Goal: Task Accomplishment & Management: Manage account settings

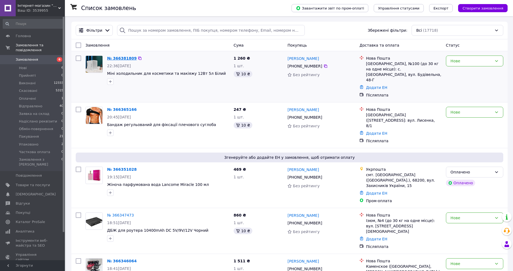
click at [121, 58] on link "№ 366381809" at bounding box center [121, 58] width 29 height 4
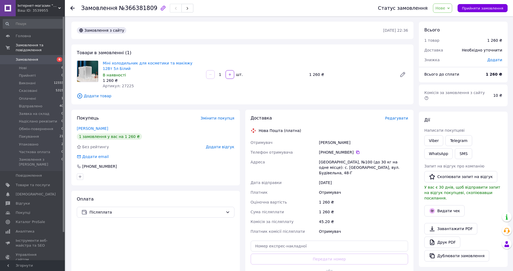
click at [73, 9] on icon at bounding box center [72, 8] width 4 height 4
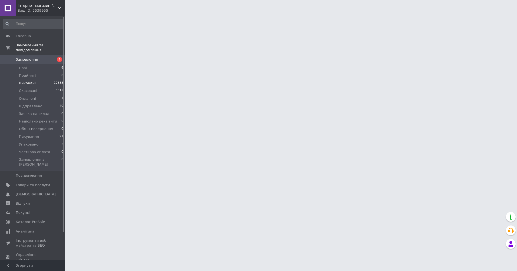
click at [29, 81] on span "Виконані" at bounding box center [27, 83] width 17 height 5
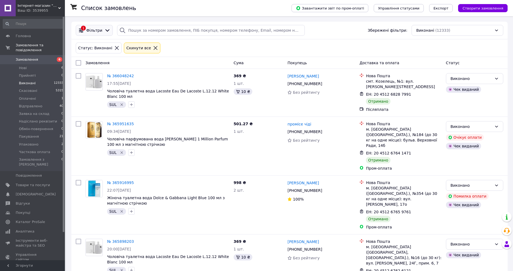
click at [103, 35] on div "1 Фільтри" at bounding box center [94, 30] width 37 height 11
click at [106, 32] on icon at bounding box center [107, 30] width 6 height 6
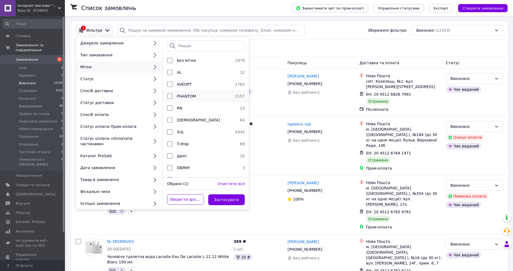
click at [199, 96] on div "PHANTOM" at bounding box center [204, 95] width 58 height 5
checkbox input "true"
click at [230, 194] on button "Застосувати" at bounding box center [226, 199] width 37 height 11
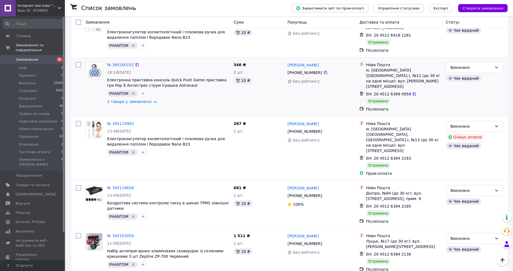
scroll to position [487, 0]
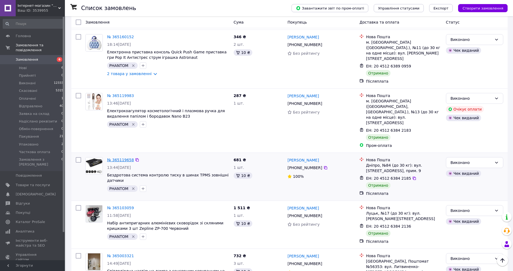
click at [124, 157] on link "№ 365119658" at bounding box center [120, 159] width 27 height 4
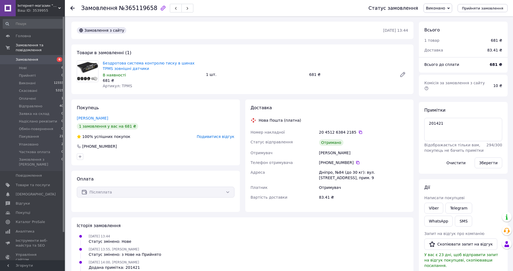
click at [122, 85] on span "Артикул: TPMS" at bounding box center [117, 86] width 29 height 4
copy span "TPMS"
click at [38, 182] on span "Товари та послуги" at bounding box center [33, 184] width 34 height 5
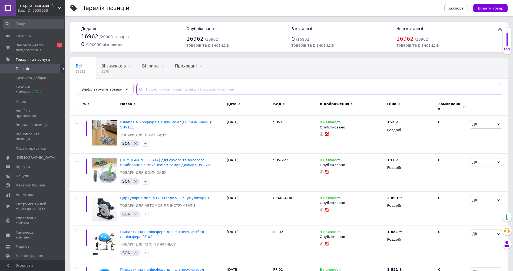
click at [155, 90] on input "text" at bounding box center [319, 89] width 366 height 11
paste input "TPMS"
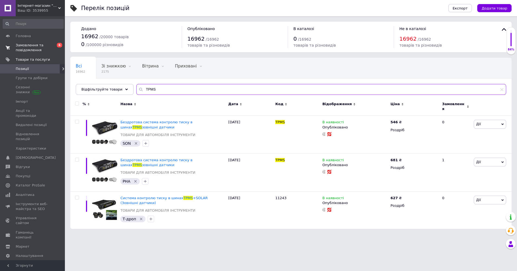
type input "TPMS"
click at [22, 48] on span "Замовлення та повідомлення" at bounding box center [33, 48] width 34 height 10
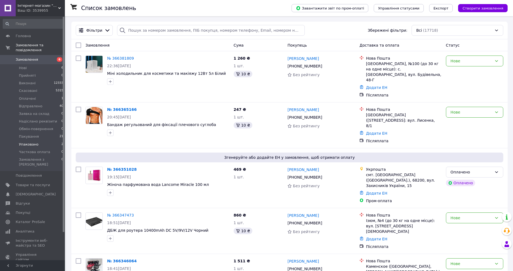
click at [28, 142] on span "Упаковано" at bounding box center [28, 144] width 19 height 5
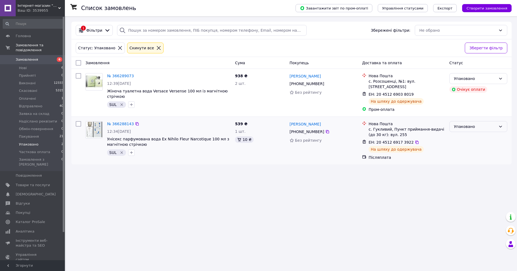
click at [479, 123] on div "Упаковано" at bounding box center [475, 126] width 42 height 6
click at [472, 170] on li "Відправлено" at bounding box center [478, 172] width 57 height 10
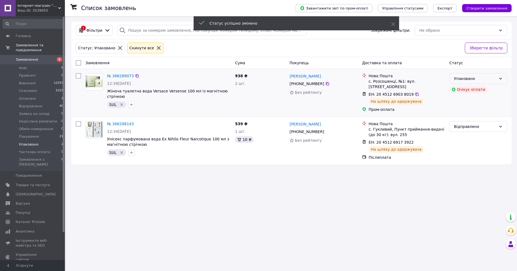
click at [497, 80] on div "Упаковано" at bounding box center [479, 78] width 58 height 11
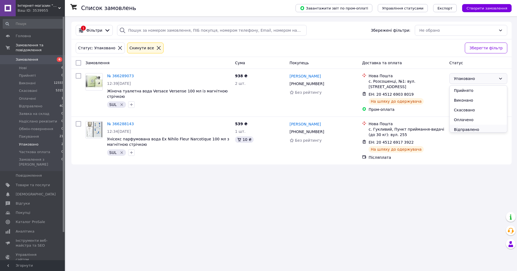
click at [468, 128] on li "Відправлено" at bounding box center [478, 129] width 57 height 10
click at [29, 104] on span "Відправлено" at bounding box center [31, 106] width 24 height 5
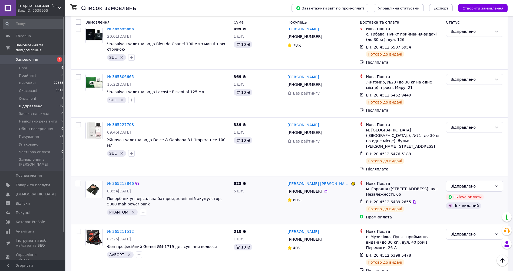
scroll to position [1853, 0]
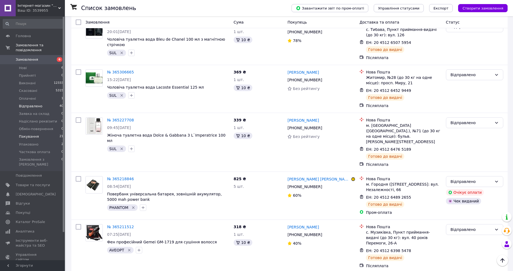
click at [27, 134] on span "Пакування" at bounding box center [29, 136] width 20 height 5
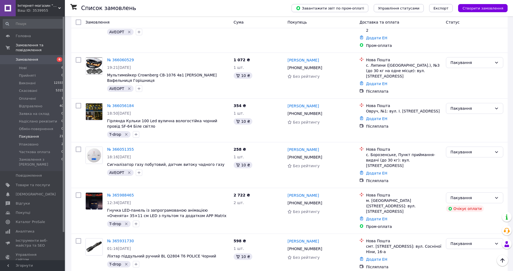
scroll to position [713, 0]
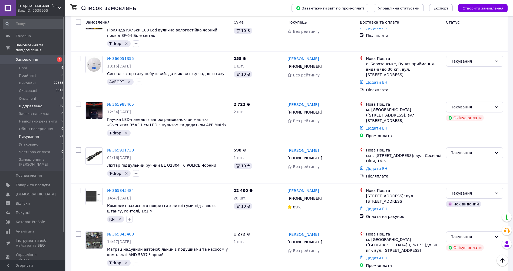
click at [26, 104] on span "Відправлено" at bounding box center [31, 106] width 24 height 5
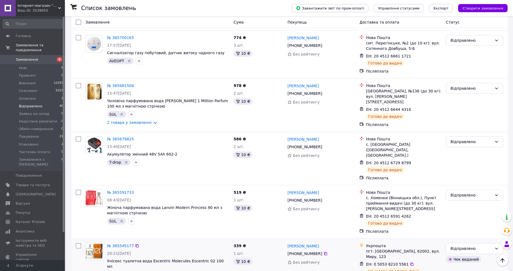
scroll to position [1461, 0]
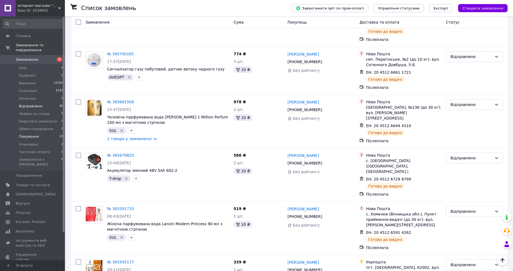
click at [28, 134] on span "Пакування" at bounding box center [29, 136] width 20 height 5
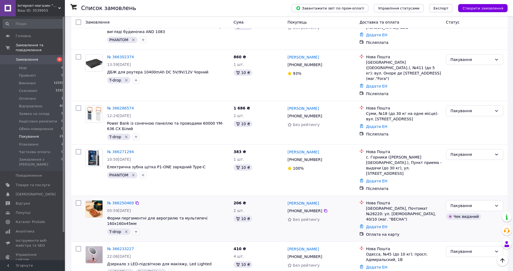
scroll to position [189, 0]
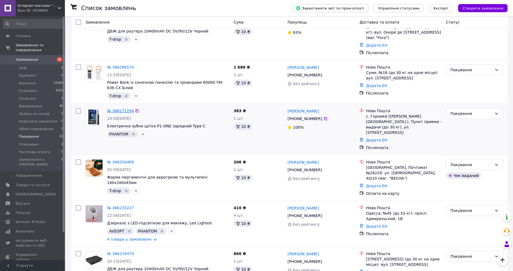
click at [116, 108] on link "№ 366271294" at bounding box center [120, 110] width 27 height 4
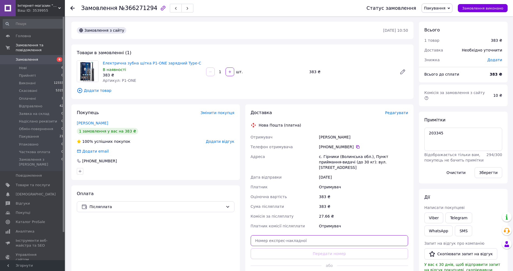
click at [264, 235] on input "text" at bounding box center [330, 240] width 158 height 11
paste input "20451269067304"
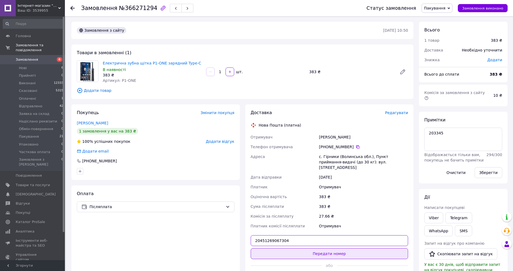
type input "20451269067304"
click at [307, 249] on button "Передати номер" at bounding box center [330, 253] width 158 height 11
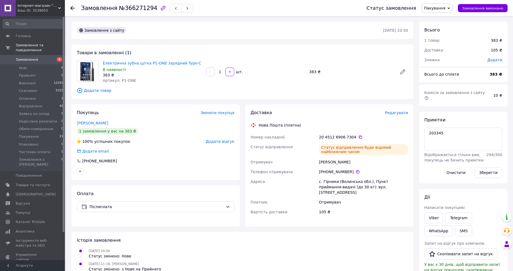
click at [71, 8] on use at bounding box center [72, 8] width 4 height 4
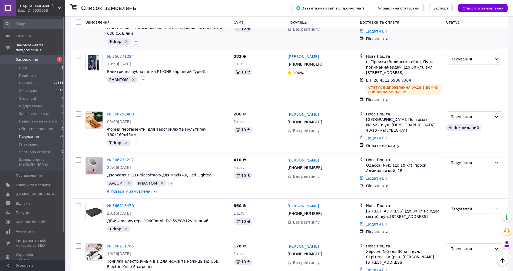
scroll to position [271, 0]
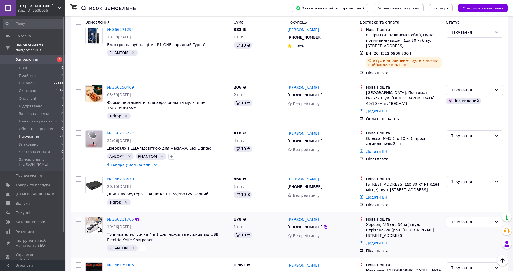
click at [121, 217] on link "№ 366211765" at bounding box center [120, 219] width 27 height 4
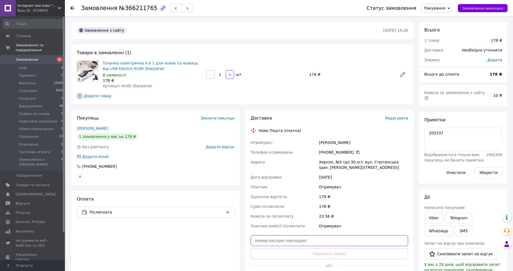
click at [272, 241] on input "text" at bounding box center [330, 240] width 158 height 11
paste input "20451269067084"
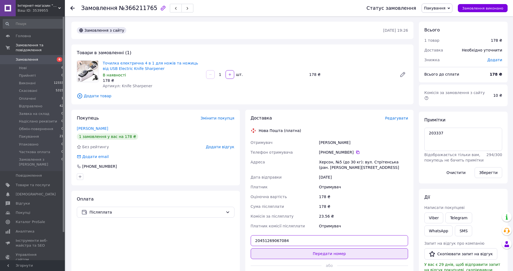
type input "20451269067084"
click at [321, 253] on button "Передати номер" at bounding box center [330, 253] width 158 height 11
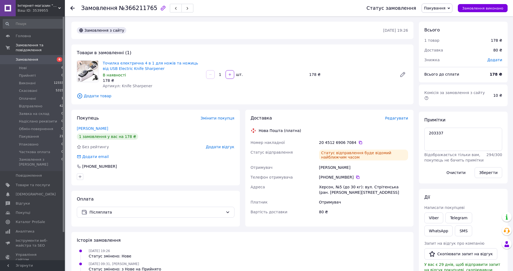
click at [72, 8] on use at bounding box center [72, 8] width 4 height 4
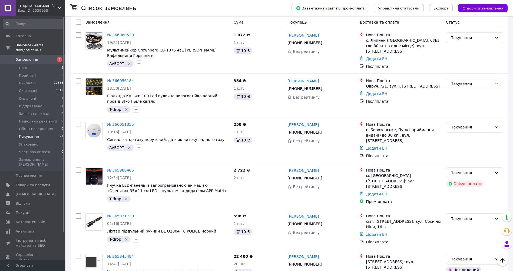
scroll to position [658, 0]
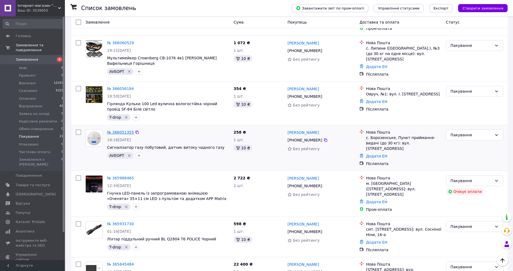
click at [114, 130] on link "№ 366051355" at bounding box center [120, 132] width 27 height 4
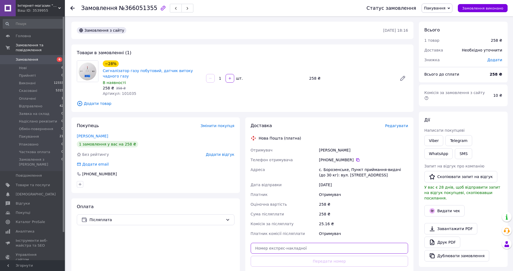
click at [260, 249] on input "text" at bounding box center [330, 247] width 158 height 11
paste input "20451268481678"
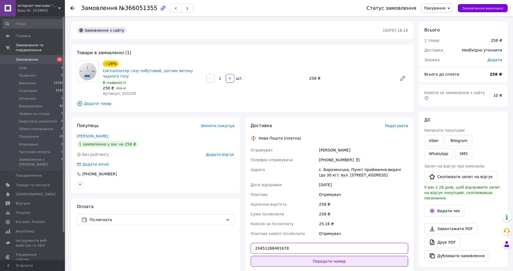
type input "20451268481678"
click at [311, 261] on button "Передати номер" at bounding box center [330, 260] width 158 height 11
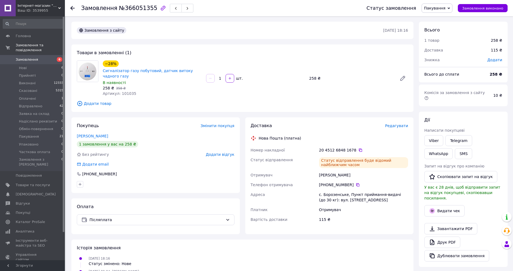
click at [72, 8] on use at bounding box center [72, 8] width 4 height 4
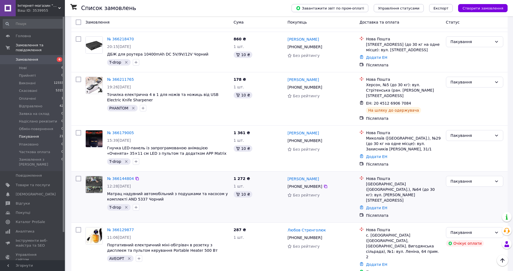
scroll to position [460, 0]
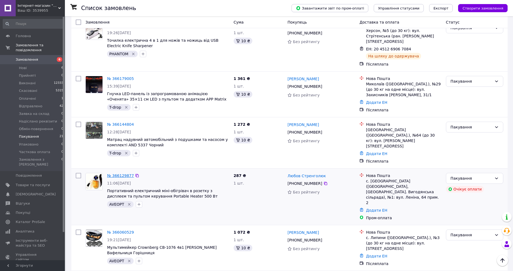
click at [120, 173] on link "№ 366129877" at bounding box center [120, 175] width 27 height 4
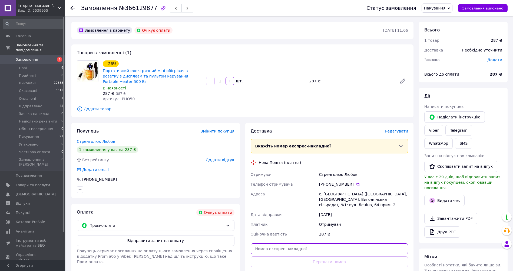
click at [259, 243] on input "text" at bounding box center [330, 248] width 158 height 11
paste input "20451268519285"
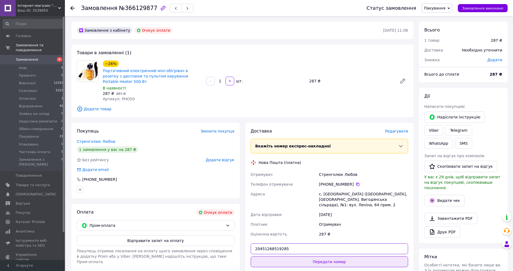
type input "20451268519285"
click at [326, 256] on button "Передати номер" at bounding box center [330, 261] width 158 height 11
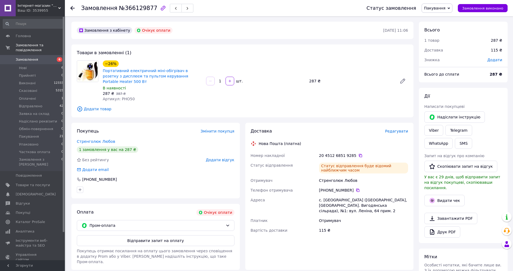
drag, startPoint x: 70, startPoint y: 8, endPoint x: 81, endPoint y: 1, distance: 13.4
click at [70, 8] on div "Замовлення №366129877 Статус замовлення Пакування Прийнято Виконано Скасовано О…" at bounding box center [289, 8] width 448 height 16
drag, startPoint x: 72, startPoint y: 8, endPoint x: 78, endPoint y: 1, distance: 9.0
click at [73, 7] on icon at bounding box center [72, 8] width 4 height 4
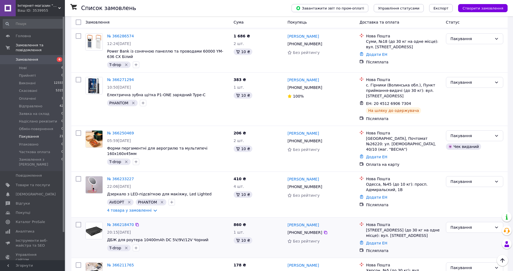
scroll to position [216, 0]
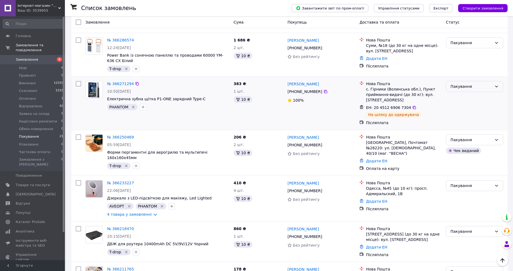
click at [493, 81] on div "Пакування" at bounding box center [474, 86] width 57 height 11
click at [473, 122] on li "Відправлено" at bounding box center [474, 122] width 57 height 10
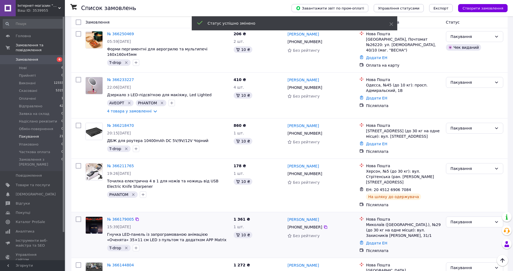
scroll to position [325, 0]
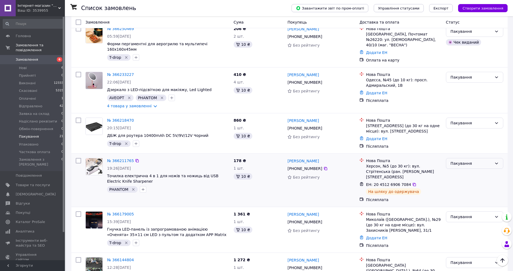
click at [473, 160] on div "Пакування" at bounding box center [472, 163] width 42 height 6
click at [466, 190] on li "Відправлено" at bounding box center [474, 194] width 57 height 10
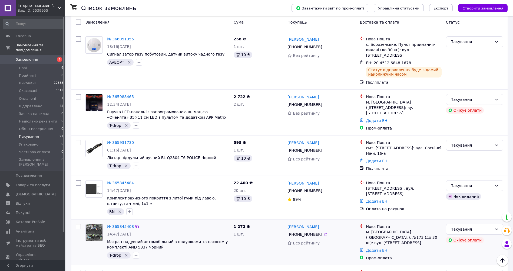
scroll to position [619, 0]
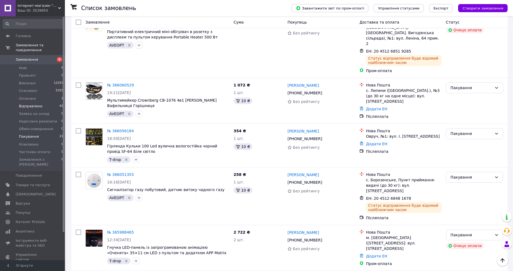
click at [31, 104] on span "Відправлено" at bounding box center [31, 106] width 24 height 5
